Goal: Task Accomplishment & Management: Manage account settings

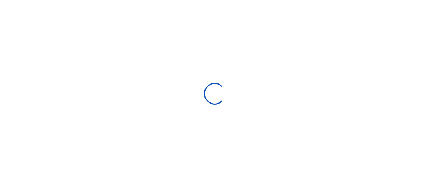
scroll to position [5, 5]
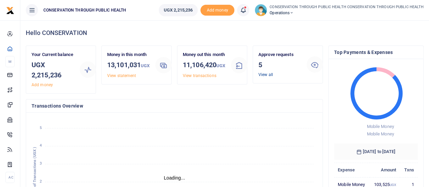
click at [269, 75] on link "View all" at bounding box center [265, 74] width 15 height 5
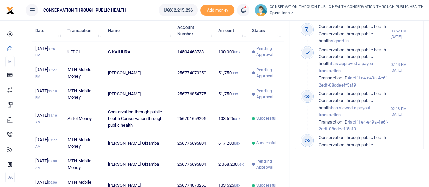
scroll to position [237, 0]
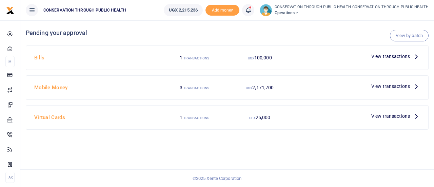
click at [413, 85] on icon at bounding box center [415, 85] width 7 height 7
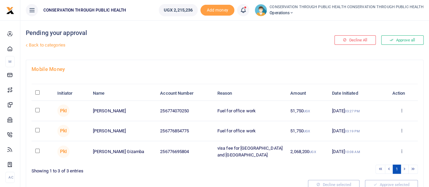
click at [37, 108] on input "checkbox" at bounding box center [37, 110] width 4 height 4
checkbox input "true"
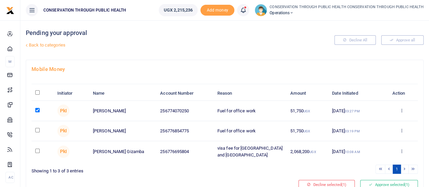
click at [37, 129] on input "checkbox" at bounding box center [37, 130] width 4 height 4
checkbox input "true"
click at [379, 181] on button "Approve selected (2)" at bounding box center [389, 184] width 58 height 9
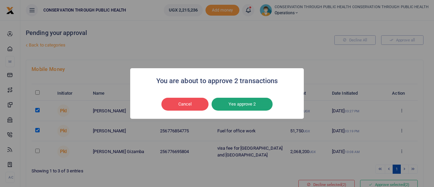
click at [228, 101] on button "Yes approve 2" at bounding box center [241, 104] width 61 height 13
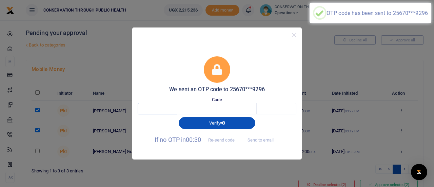
click at [164, 109] on input "text" at bounding box center [158, 109] width 40 height 12
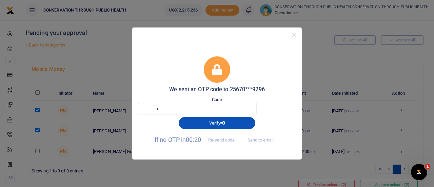
type input "8"
type input "9"
type input "3"
type input "7"
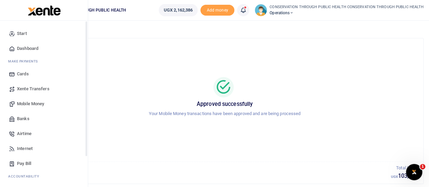
click at [26, 49] on span "Dashboard" at bounding box center [27, 48] width 21 height 7
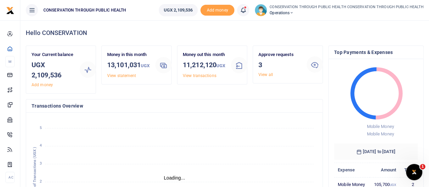
scroll to position [5, 5]
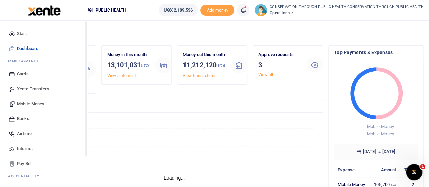
click at [33, 47] on span "Dashboard" at bounding box center [27, 48] width 21 height 7
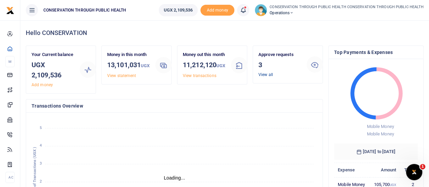
click at [269, 72] on link "View all" at bounding box center [265, 74] width 15 height 5
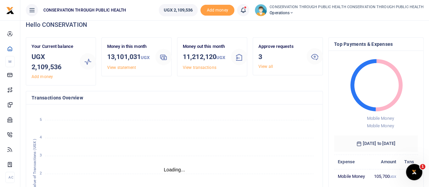
scroll to position [7, 0]
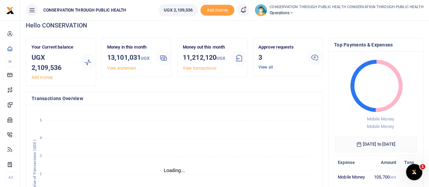
click at [266, 68] on link "View all" at bounding box center [265, 67] width 15 height 5
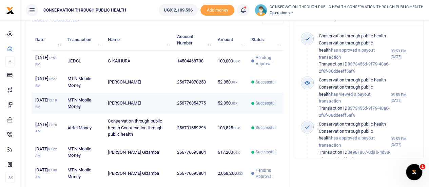
scroll to position [211, 0]
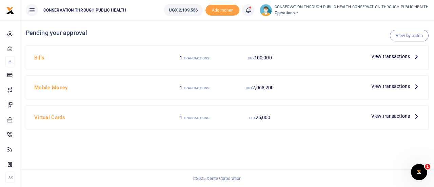
click at [411, 57] on p "View transactions" at bounding box center [395, 56] width 49 height 7
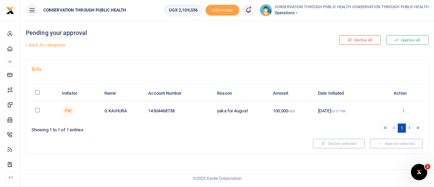
click at [38, 109] on input "checkbox" at bounding box center [37, 110] width 4 height 4
checkbox input "true"
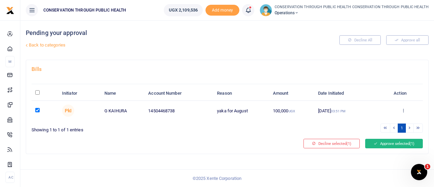
click at [402, 141] on button "Approve selected (1)" at bounding box center [394, 143] width 58 height 9
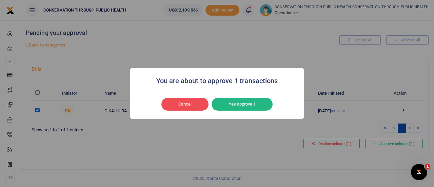
click at [255, 111] on div "Cancel No Yes approve 1" at bounding box center [217, 104] width 160 height 16
click at [255, 105] on button "Yes approve 1" at bounding box center [241, 104] width 61 height 13
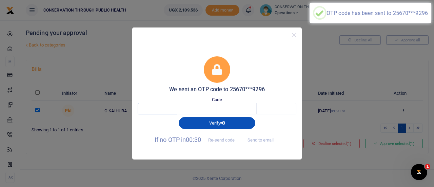
click at [161, 111] on input "text" at bounding box center [158, 109] width 40 height 12
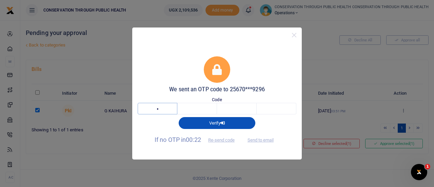
type input "6"
type input "9"
type input "0"
